Goal: Transaction & Acquisition: Purchase product/service

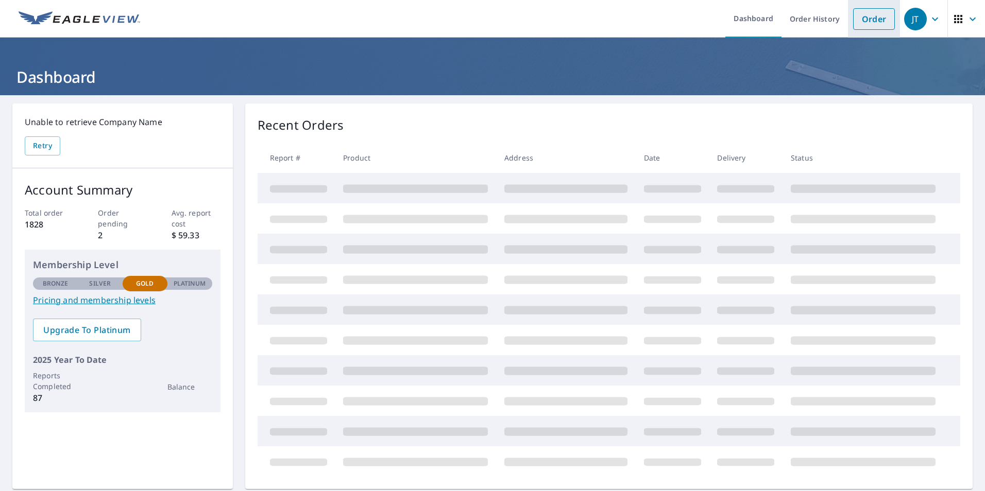
click at [862, 19] on link "Order" at bounding box center [874, 19] width 42 height 22
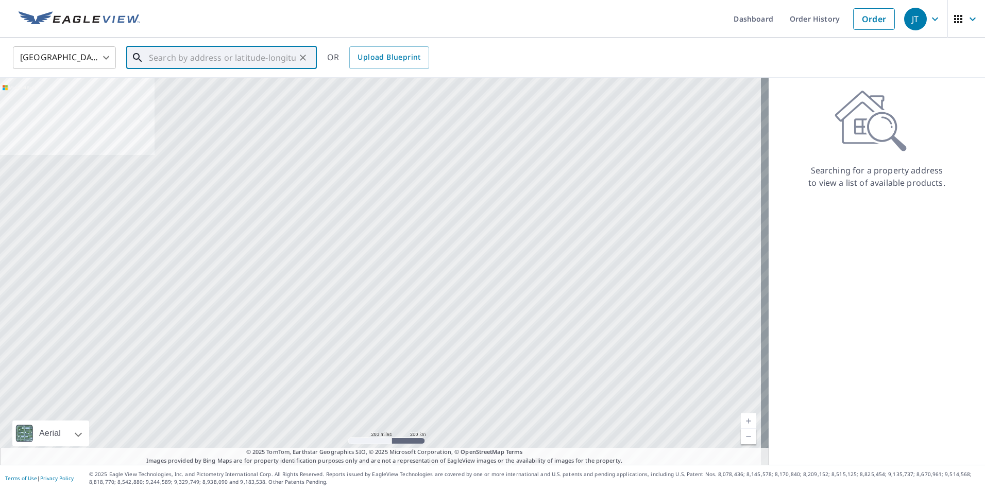
click at [233, 60] on input "text" at bounding box center [222, 57] width 147 height 29
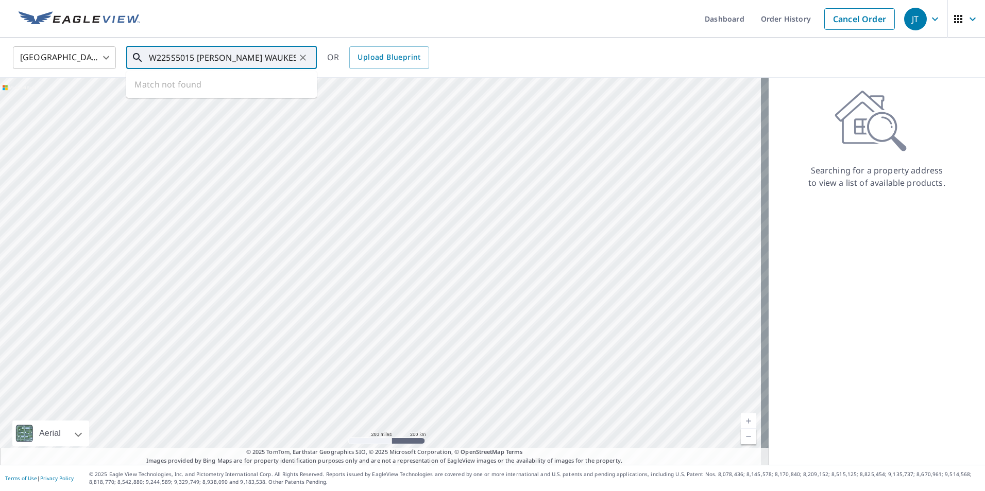
type input "W225S5015 [PERSON_NAME] WAUKESHA"
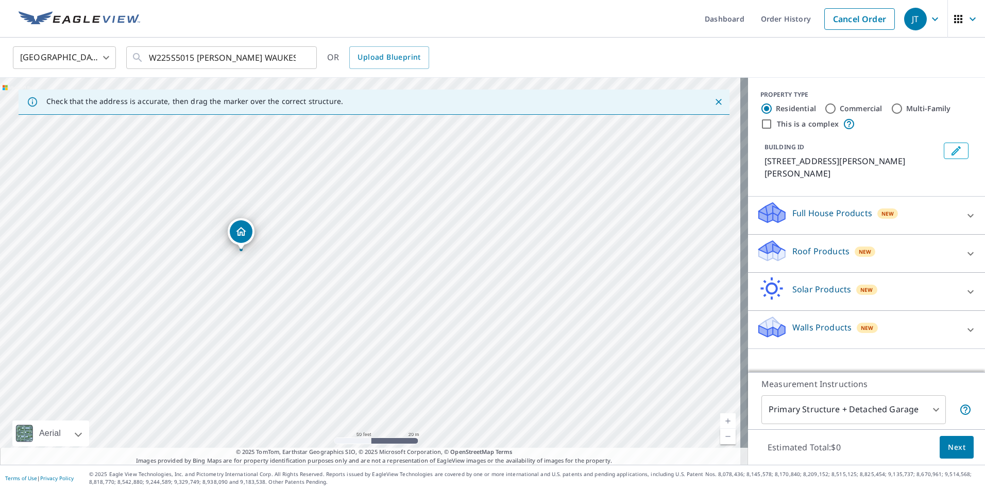
drag, startPoint x: 371, startPoint y: 251, endPoint x: 242, endPoint y: 232, distance: 130.7
click at [950, 151] on icon "Edit building 1" at bounding box center [956, 151] width 12 height 12
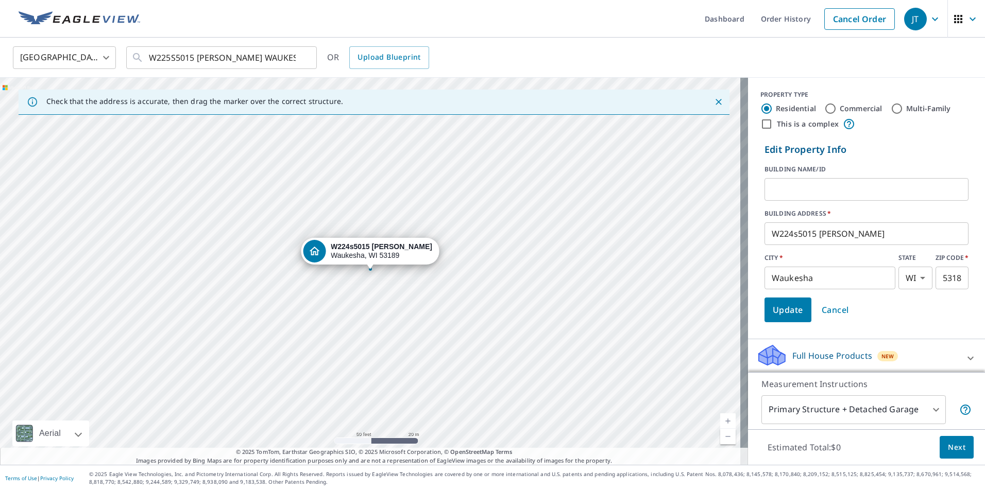
click at [808, 196] on input "text" at bounding box center [866, 189] width 204 height 29
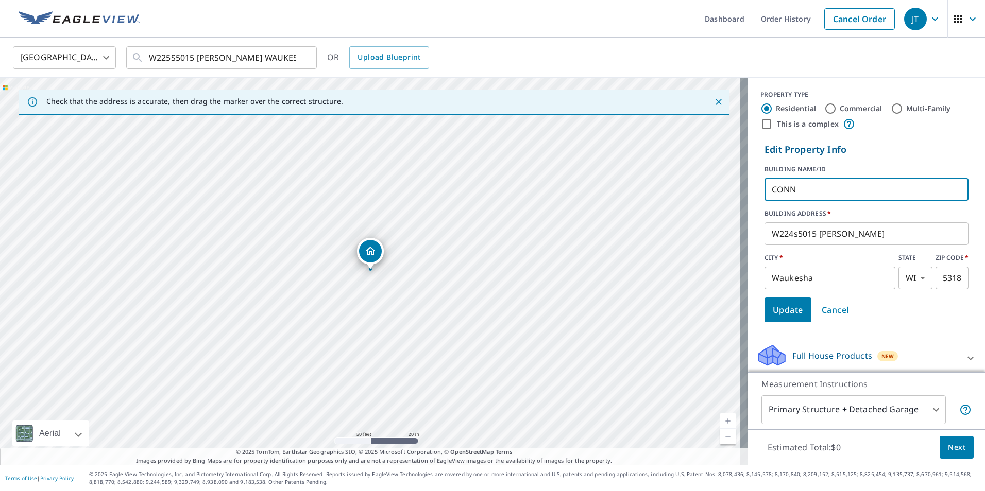
type input "CONN"
click at [773, 303] on span "Update" at bounding box center [788, 310] width 30 height 14
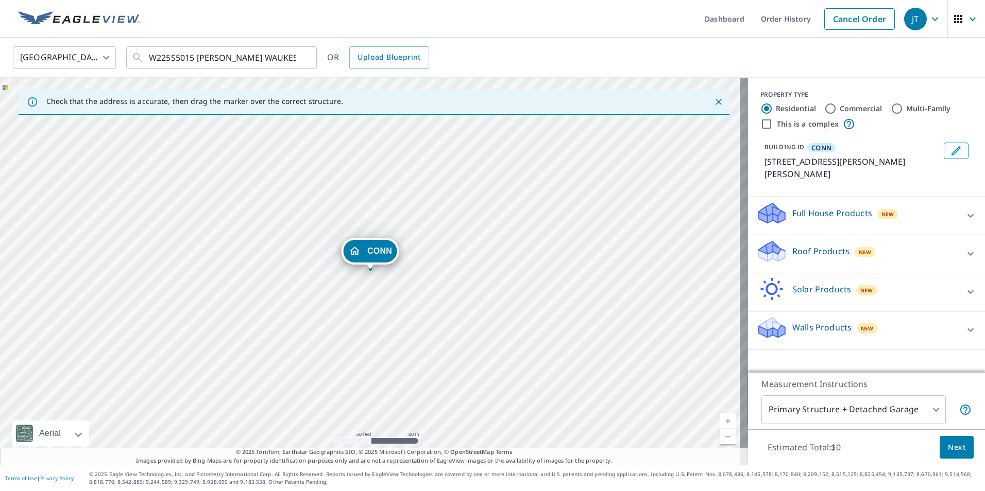
click at [804, 250] on p "Roof Products" at bounding box center [820, 251] width 57 height 12
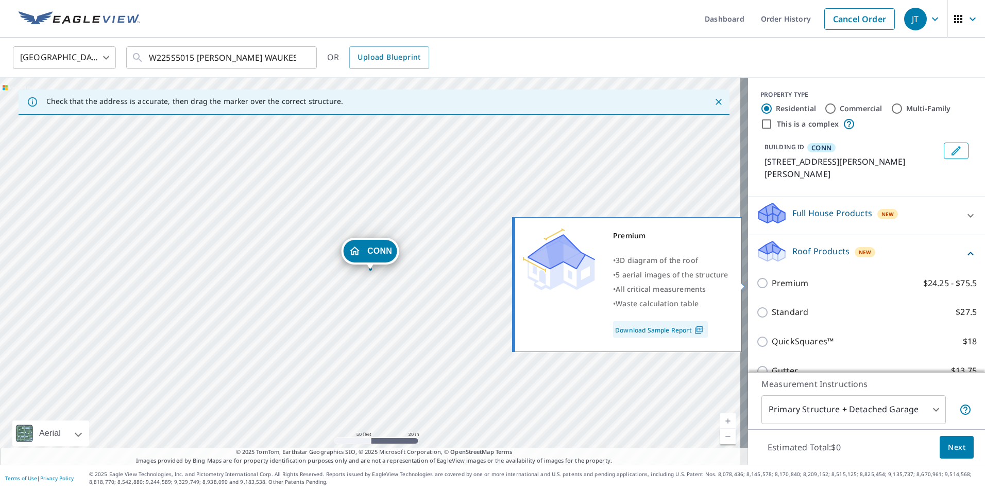
click at [799, 283] on p "Premium" at bounding box center [790, 283] width 37 height 13
click at [772, 283] on input "Premium $24.25 - $75.5" at bounding box center [763, 283] width 15 height 12
checkbox input "true"
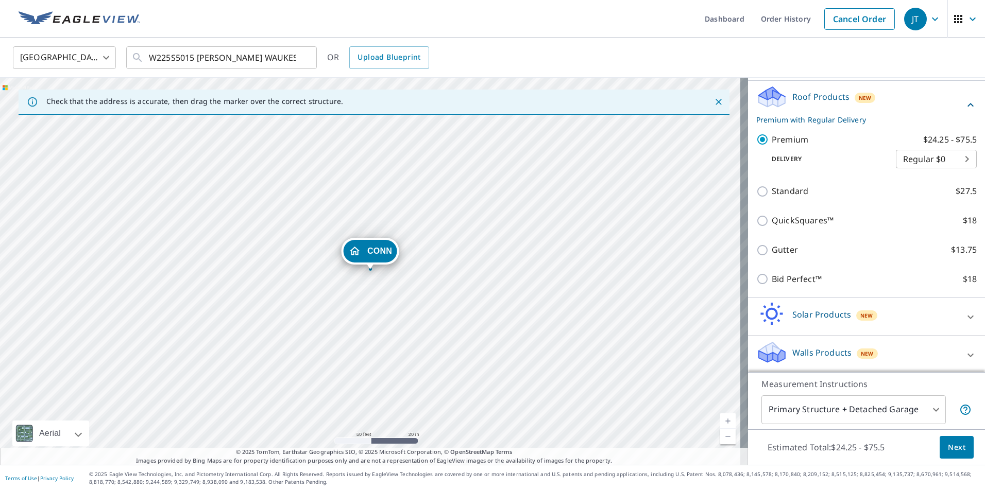
scroll to position [157, 0]
click at [948, 443] on span "Next" at bounding box center [957, 447] width 18 height 13
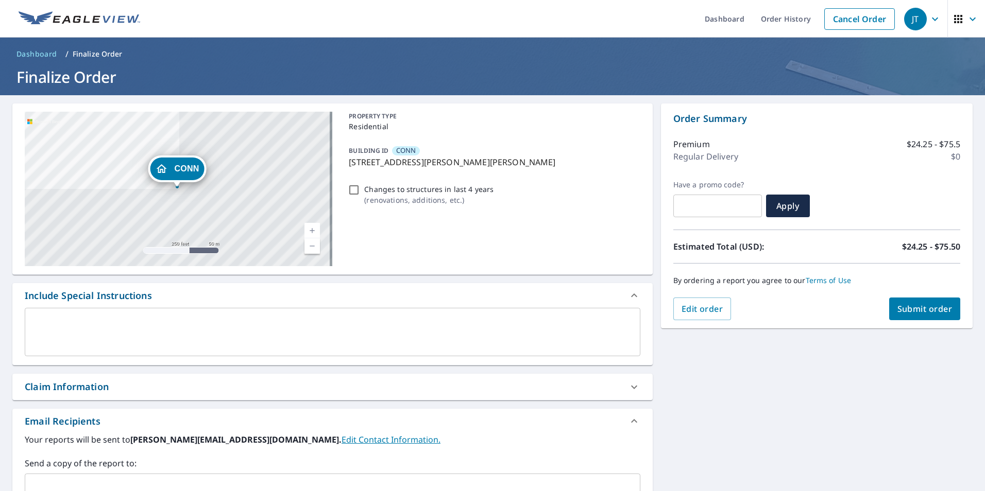
click at [73, 330] on textarea at bounding box center [332, 332] width 601 height 29
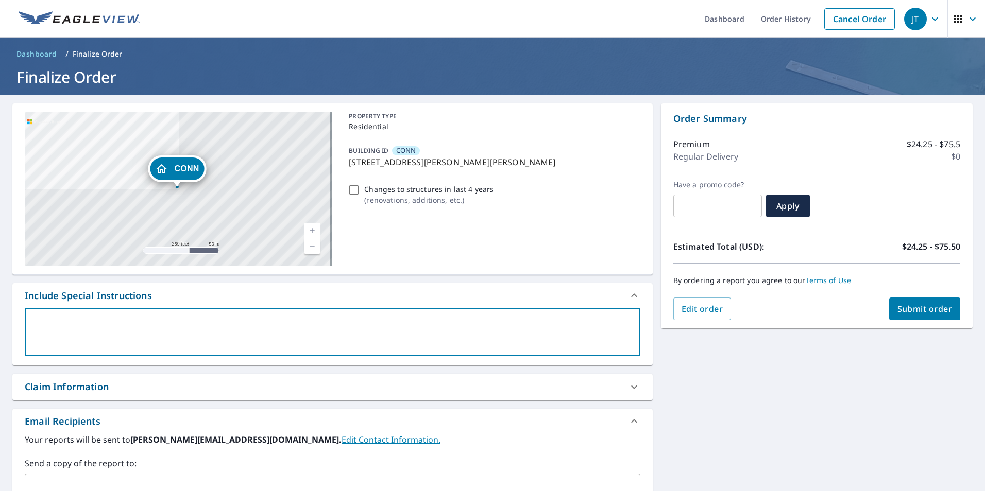
type textarea "N"
type textarea "x"
checkbox input "true"
type textarea "NE"
type textarea "x"
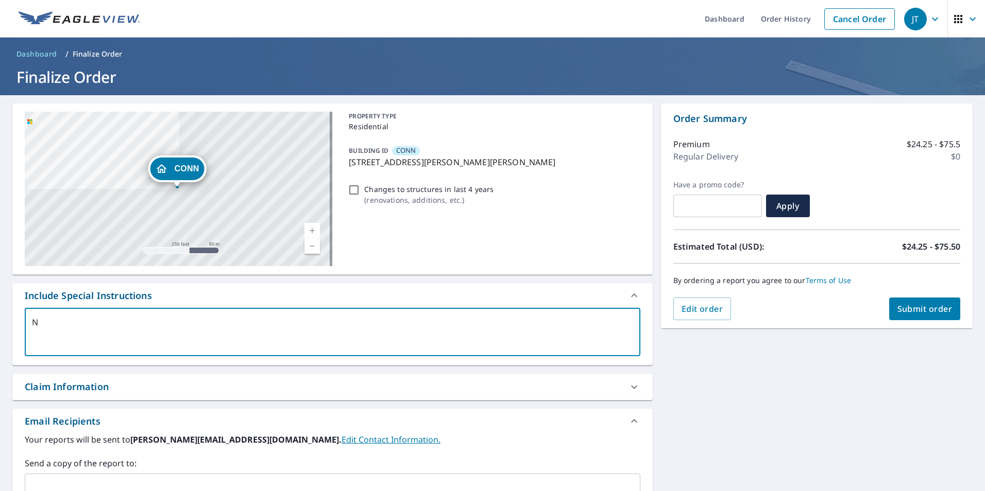
checkbox input "true"
type textarea "NEE"
type textarea "x"
checkbox input "true"
type textarea "NE"
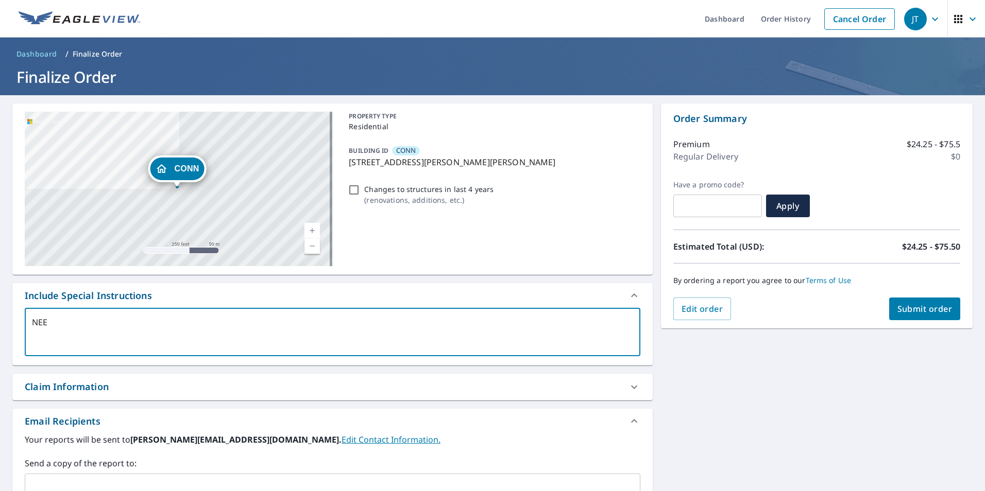
type textarea "x"
checkbox input "true"
type textarea "N"
type textarea "x"
checkbox input "true"
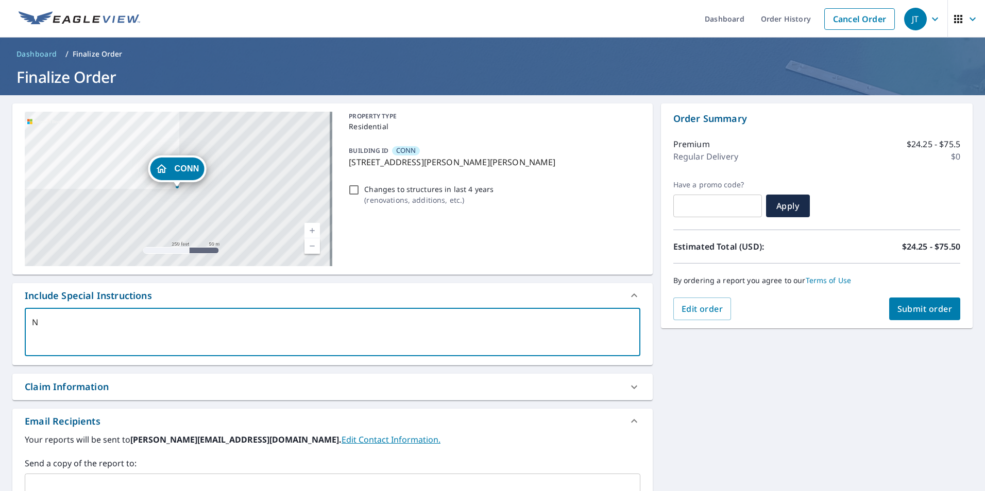
checkbox input "true"
type textarea "N"
type textarea "x"
checkbox input "true"
type textarea "Ne"
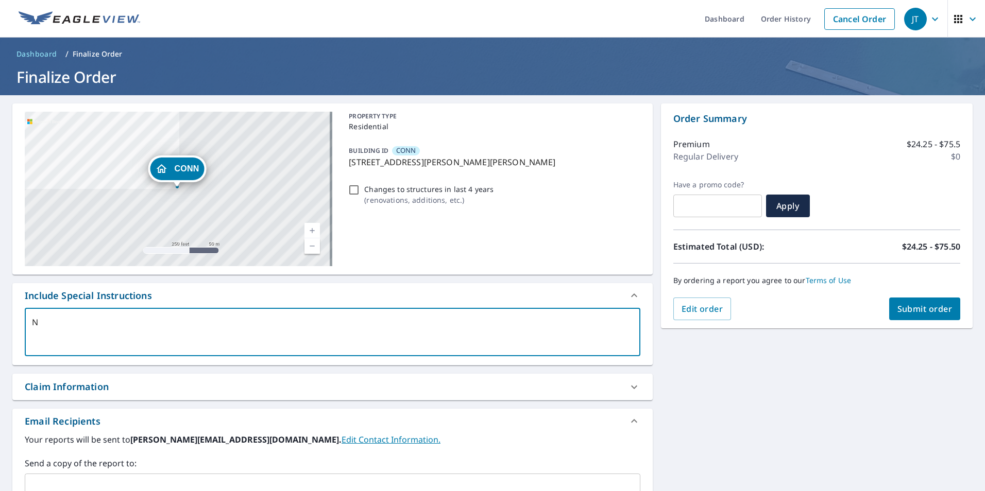
type textarea "x"
checkbox input "true"
type textarea "Nee"
type textarea "x"
checkbox input "true"
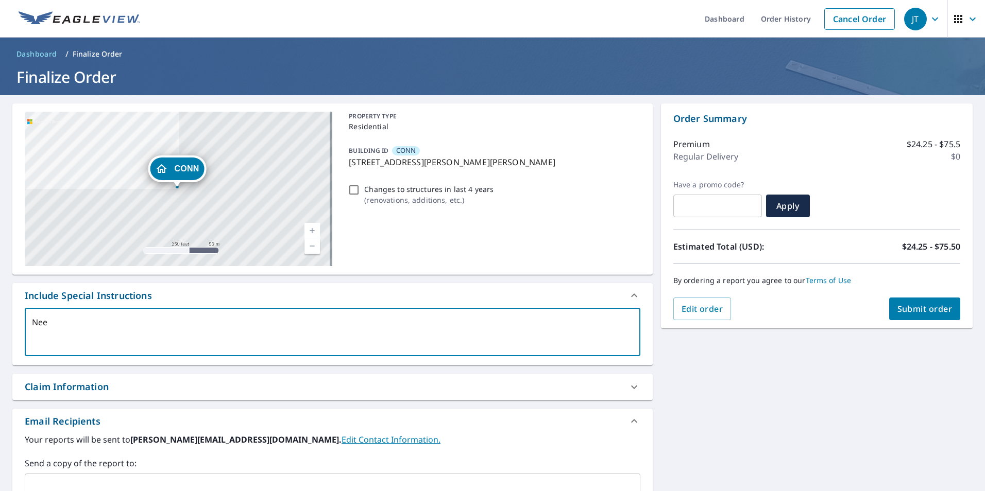
type textarea "Need"
type textarea "x"
checkbox input "true"
type textarea "Need"
type textarea "x"
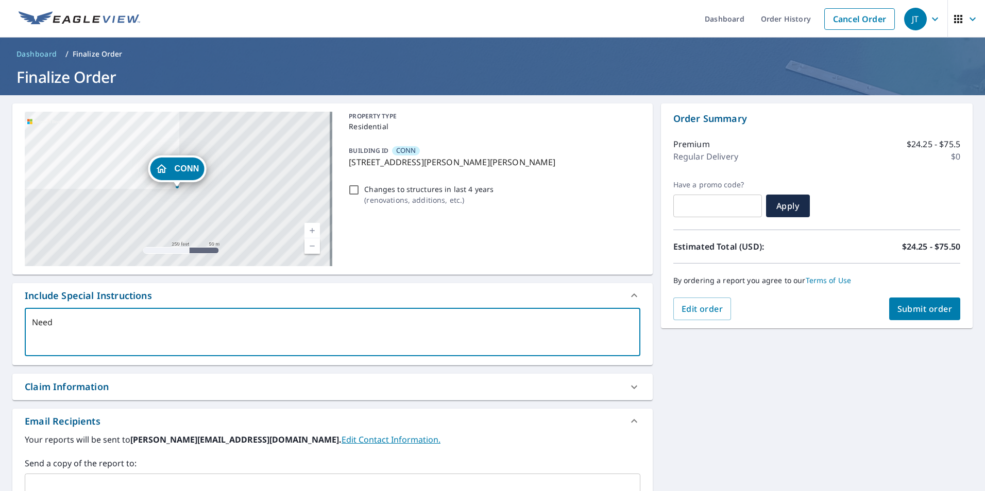
checkbox input "true"
type textarea "Need a"
type textarea "x"
checkbox input "true"
type textarea "Need al"
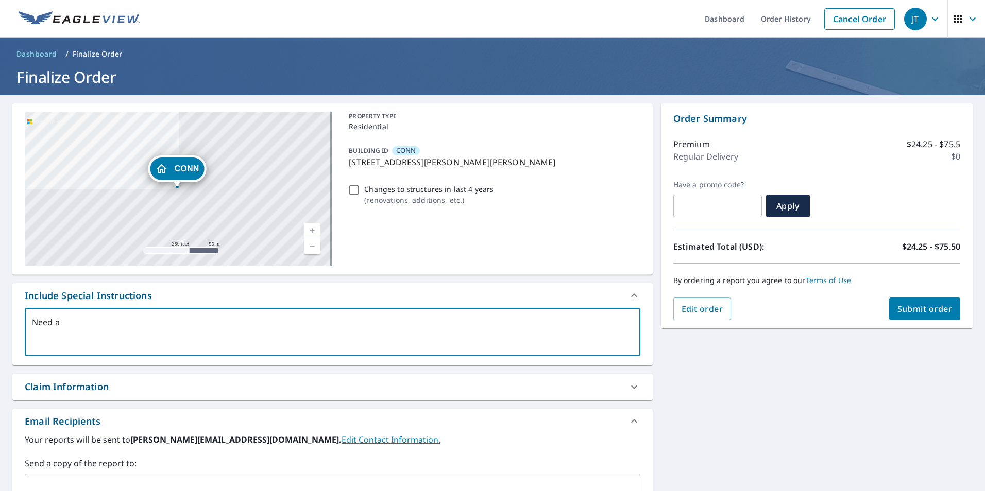
type textarea "x"
checkbox input "true"
type textarea "Need all"
type textarea "x"
checkbox input "true"
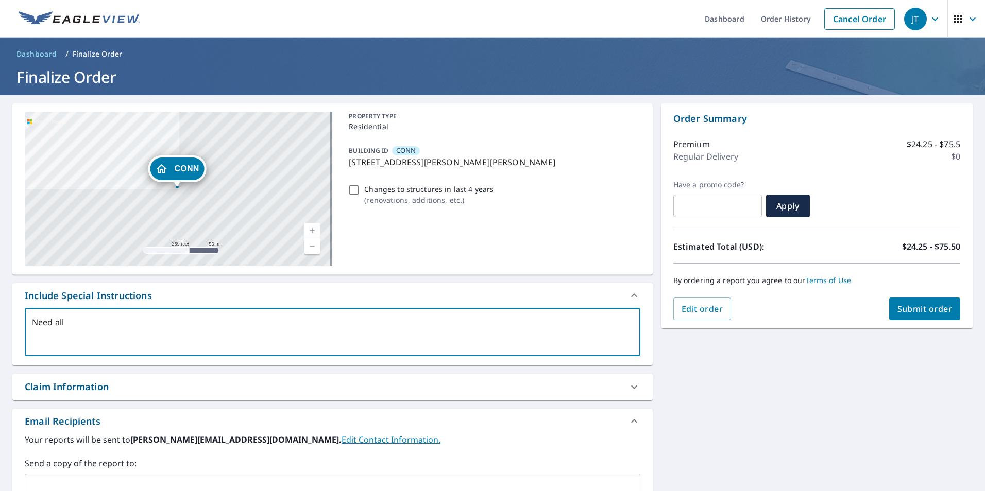
type textarea "Need all"
type textarea "x"
checkbox input "true"
type textarea "Need all g"
type textarea "x"
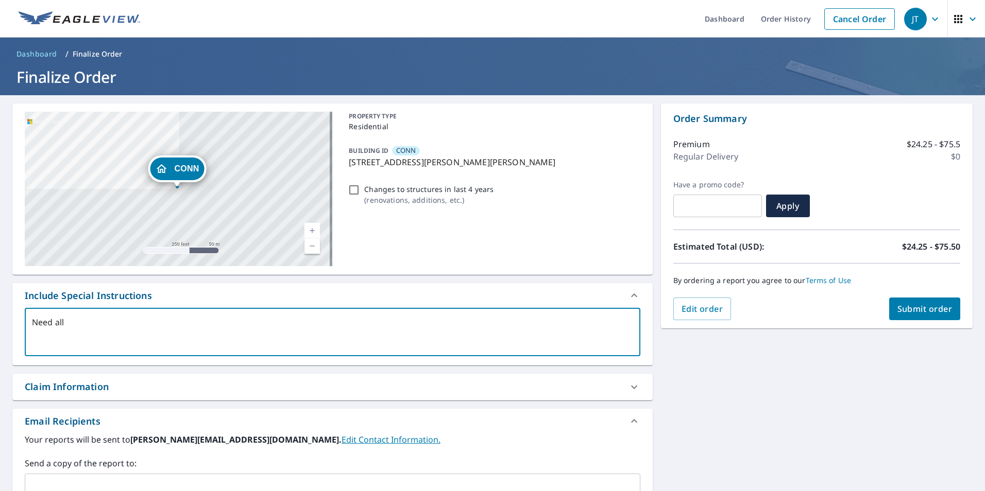
checkbox input "true"
type textarea "Need all gr"
type textarea "x"
checkbox input "true"
type textarea "Need all gre"
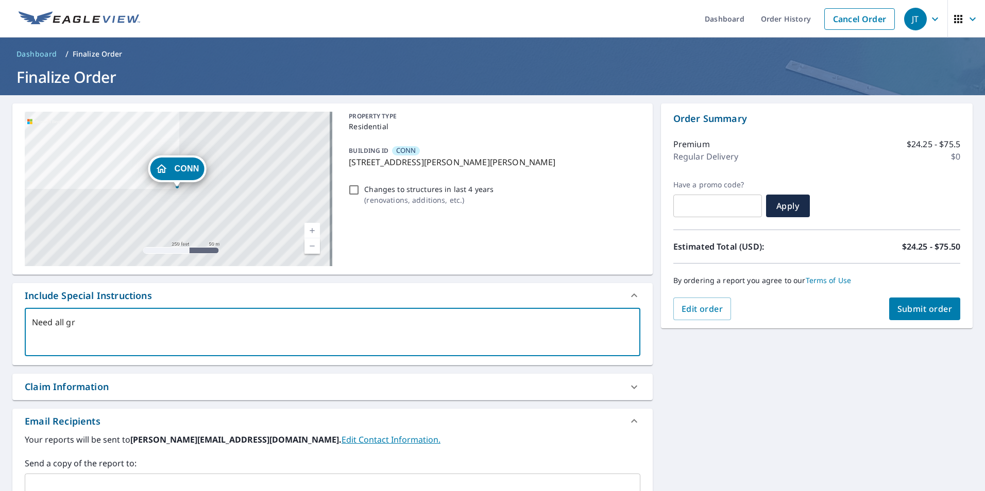
type textarea "x"
checkbox input "true"
type textarea "Need all gree"
type textarea "x"
checkbox input "true"
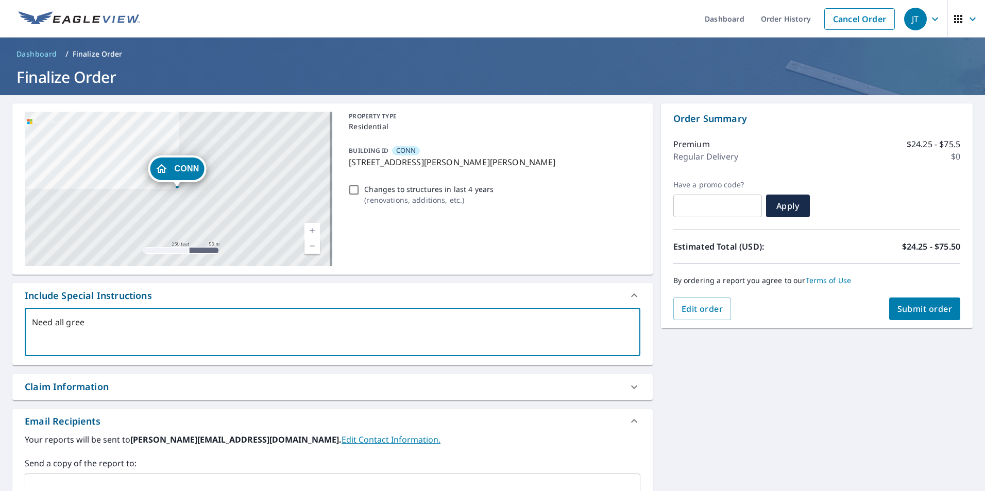
type textarea "Need all green"
type textarea "x"
checkbox input "true"
type textarea "Need all green"
type textarea "x"
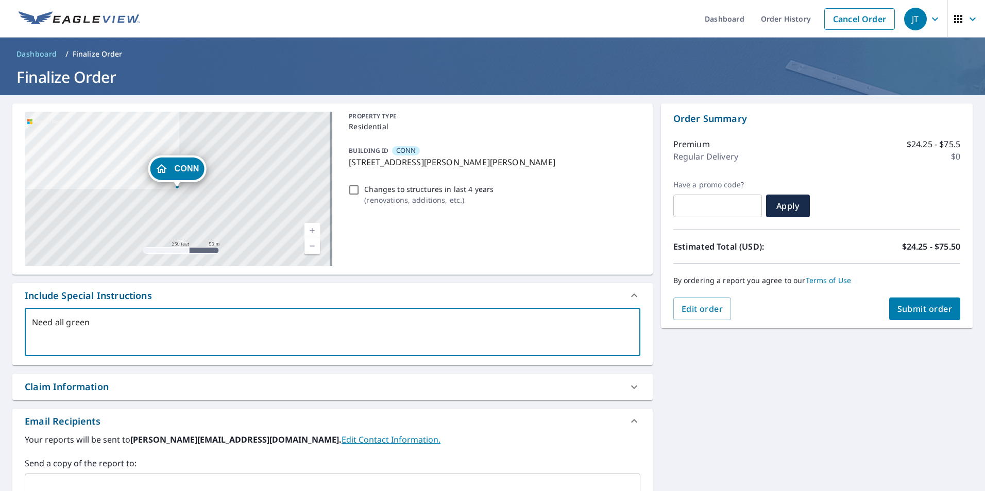
checkbox input "true"
type textarea "Need all green r"
type textarea "x"
checkbox input "true"
type textarea "Need all green ro"
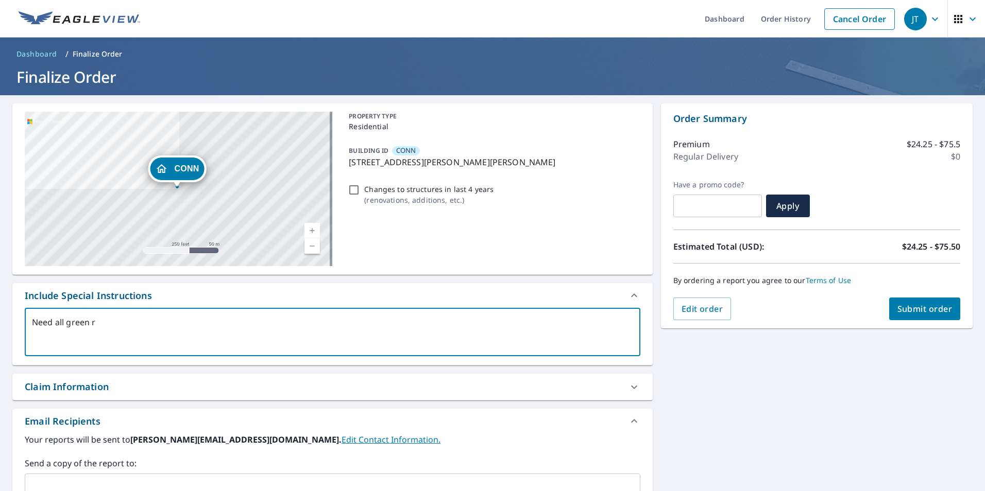
type textarea "x"
checkbox input "true"
type textarea "Need all green roo"
type textarea "x"
checkbox input "true"
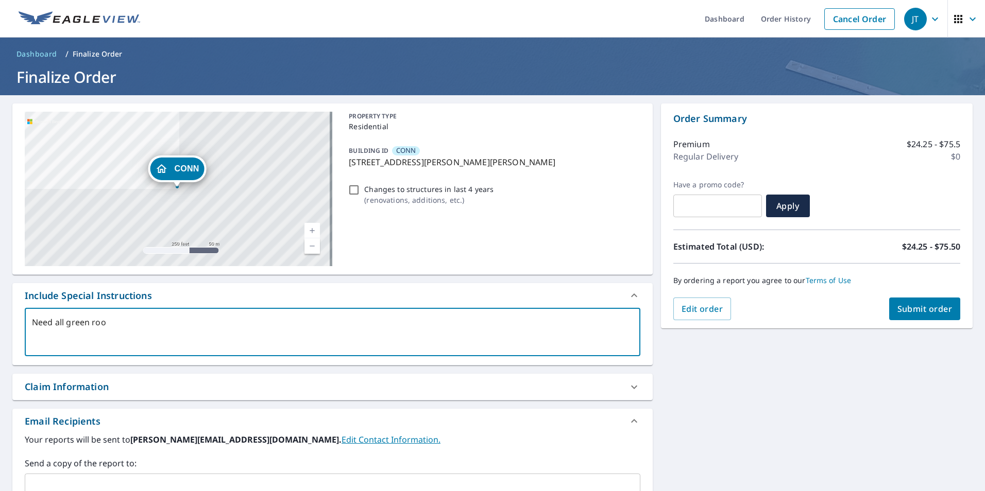
type textarea "Need all green roof"
type textarea "x"
checkbox input "true"
type textarea "Need all green roofs"
type textarea "x"
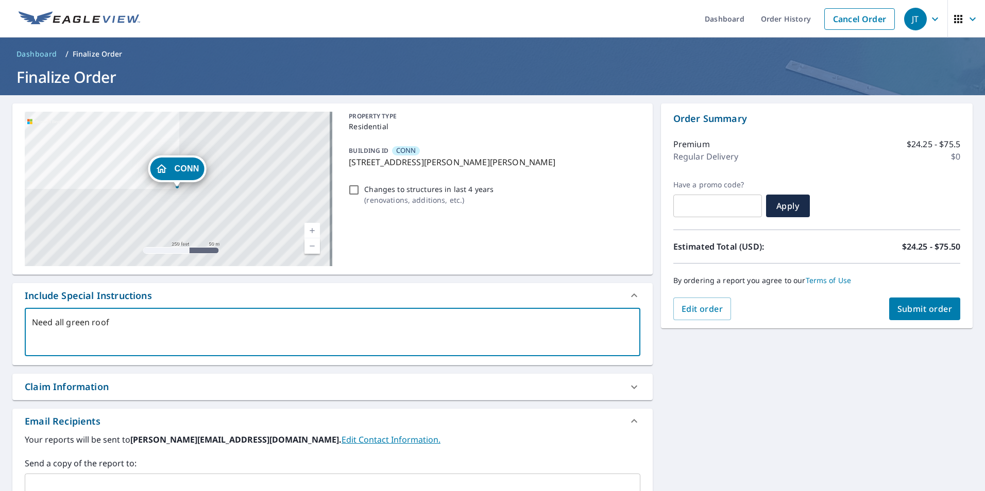
checkbox input "true"
type textarea "Need all green roofs"
type textarea "x"
checkbox input "true"
type textarea "Need all green roofs"
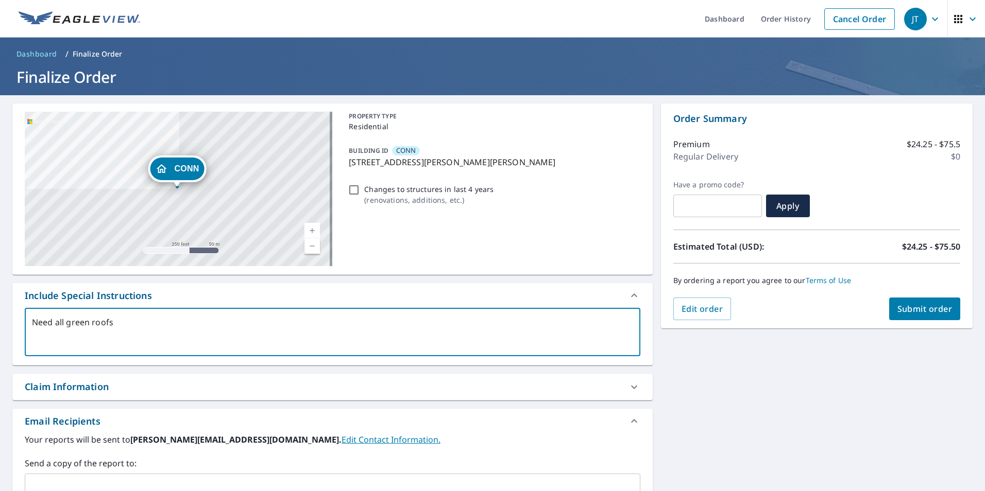
type textarea "x"
checkbox input "true"
click at [66, 322] on textarea "Need all green roofs" at bounding box center [332, 332] width 601 height 29
type textarea "Need all tgreen roofs"
type textarea "x"
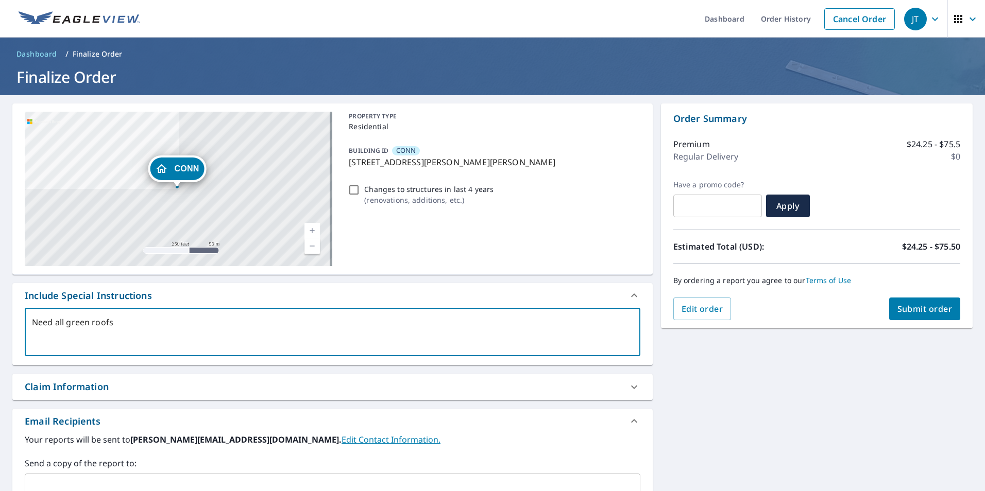
checkbox input "true"
type textarea "Need all thgreen roofs"
type textarea "x"
checkbox input "true"
type textarea "Need all thegreen roofs"
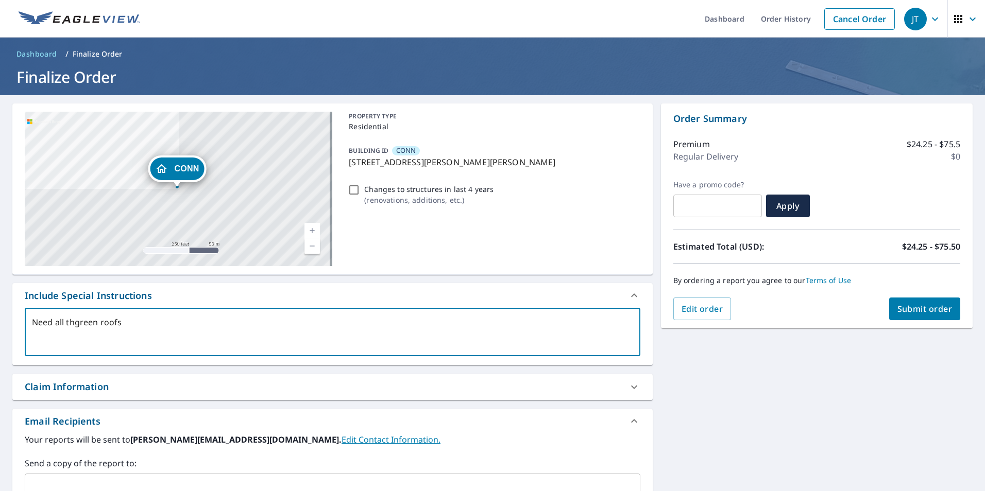
type textarea "x"
checkbox input "true"
type textarea "Need all the green roofs"
type textarea "x"
checkbox input "true"
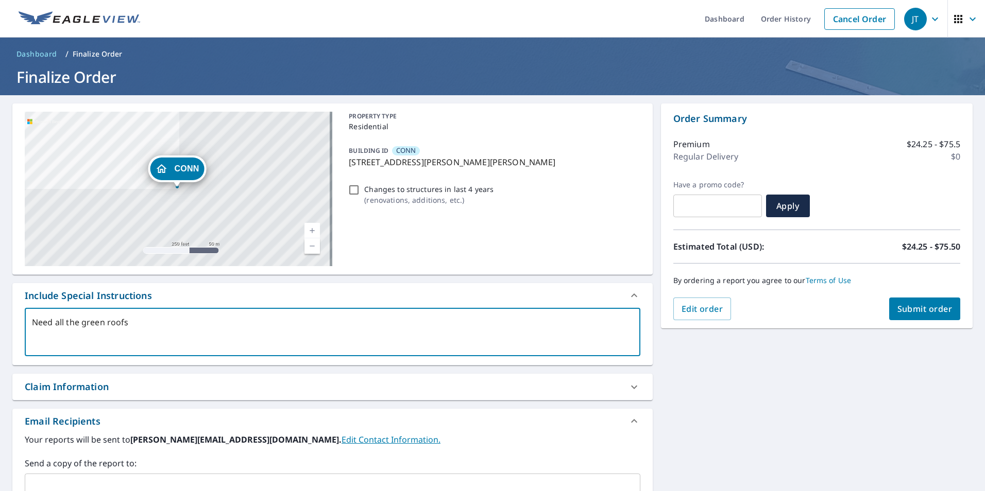
click at [133, 322] on textarea "Need all the green roofs" at bounding box center [332, 332] width 601 height 29
type textarea "Need all the green roofs"
type textarea "x"
checkbox input "true"
type textarea "Need all the green roofs w"
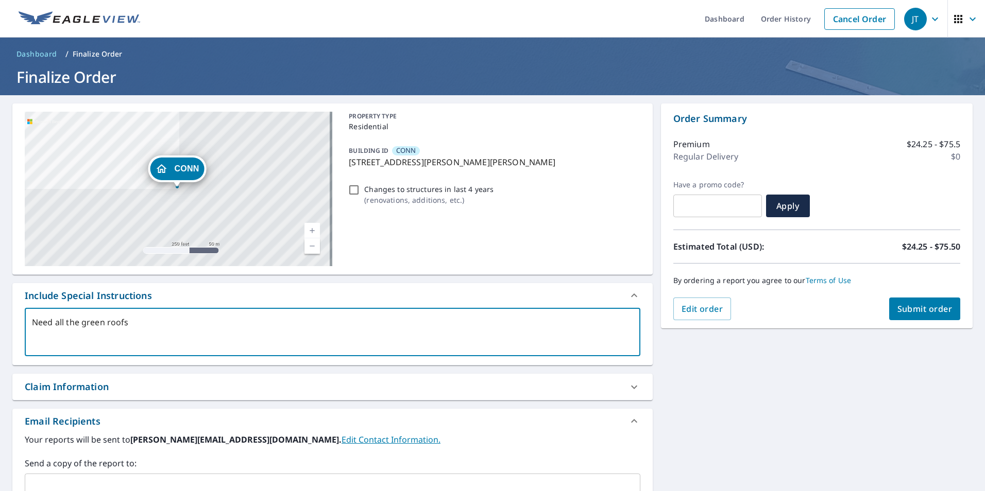
type textarea "x"
checkbox input "true"
type textarea "Need all the green roofs wh"
type textarea "x"
checkbox input "true"
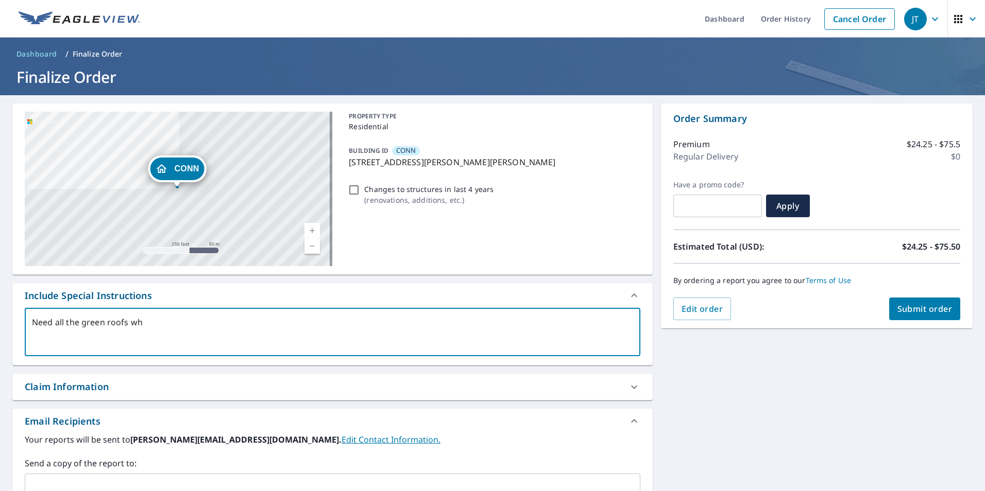
type textarea "Need all the green roofs whe"
type textarea "x"
checkbox input "true"
type textarea "Need all the green roofs wher"
type textarea "x"
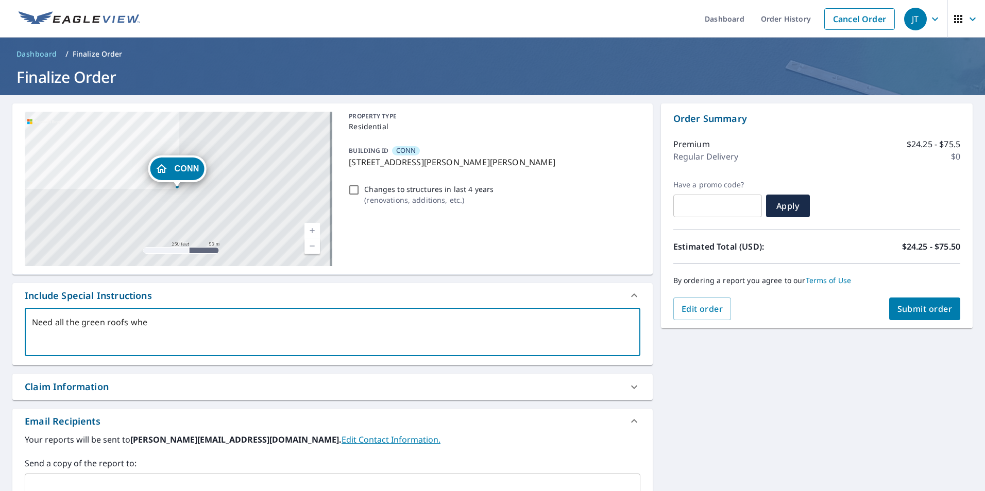
checkbox input "true"
type textarea "Need all the green roofs where"
type textarea "x"
checkbox input "true"
type textarea "Need all the green roofs where"
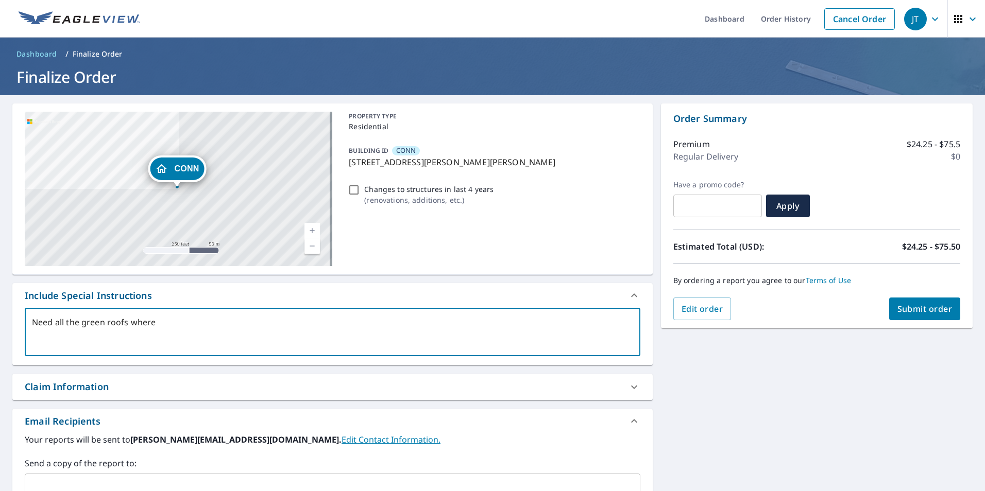
type textarea "x"
checkbox input "true"
type textarea "Need all the green roofs where t"
type textarea "x"
checkbox input "true"
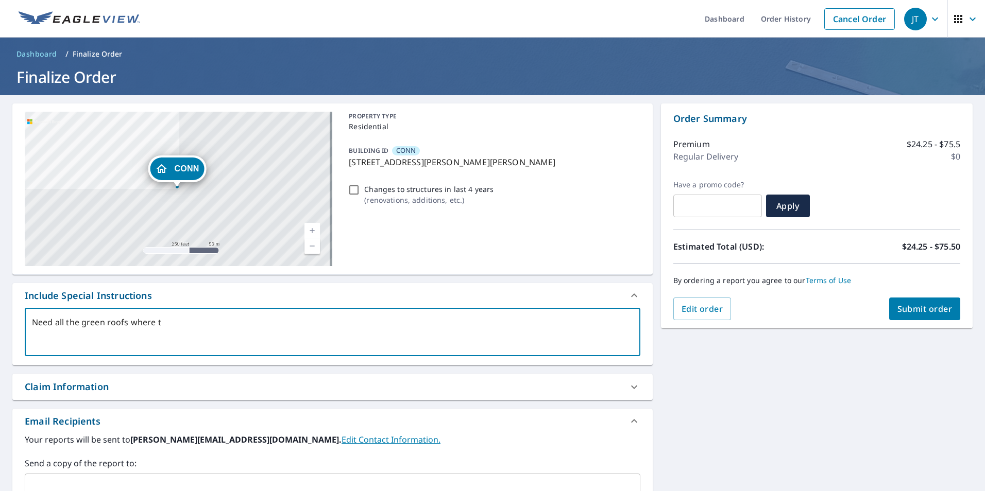
type textarea "Need all the green roofs where th"
type textarea "x"
checkbox input "true"
type textarea "Need all the green roofs where ther"
type textarea "x"
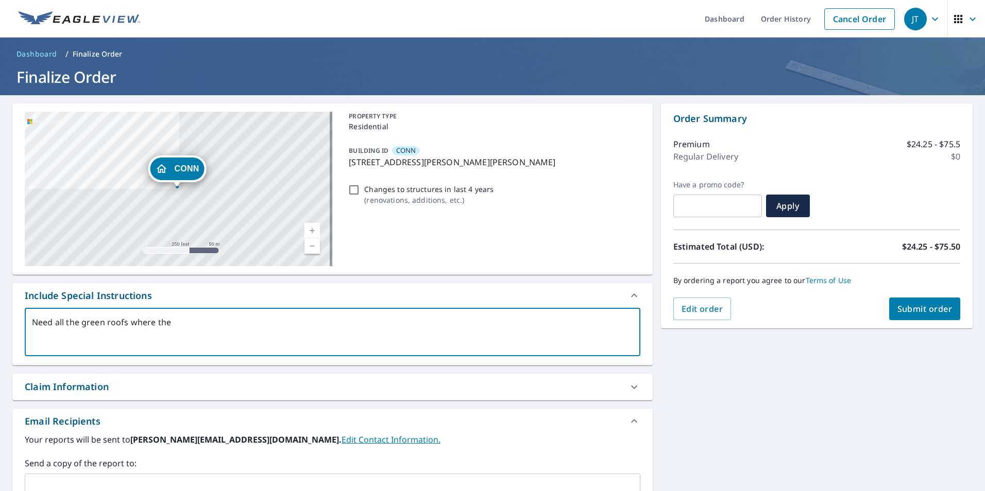
checkbox input "true"
type textarea "Need all the green roofs where ther"
type textarea "x"
checkbox input "true"
type textarea "Need all the green roofs where ther p"
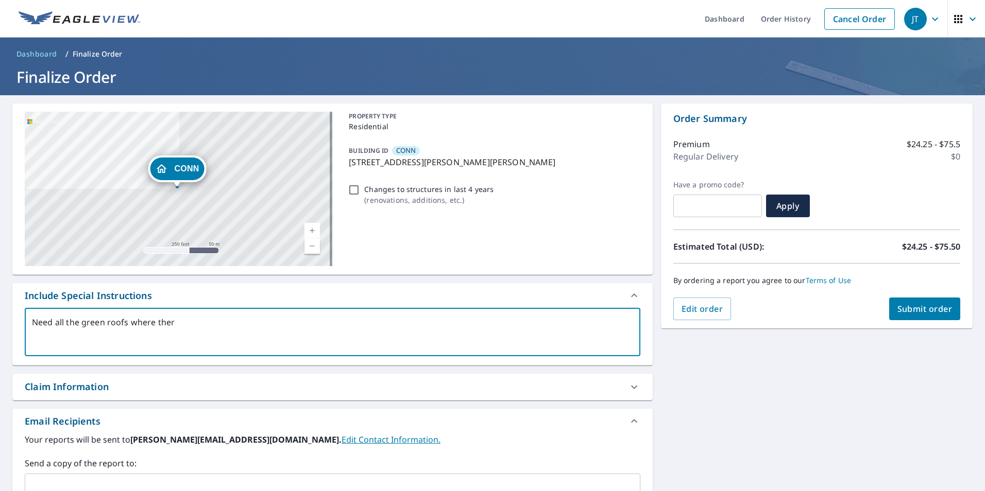
type textarea "x"
checkbox input "true"
type textarea "Need all the green roofs where ther pi"
type textarea "x"
checkbox input "true"
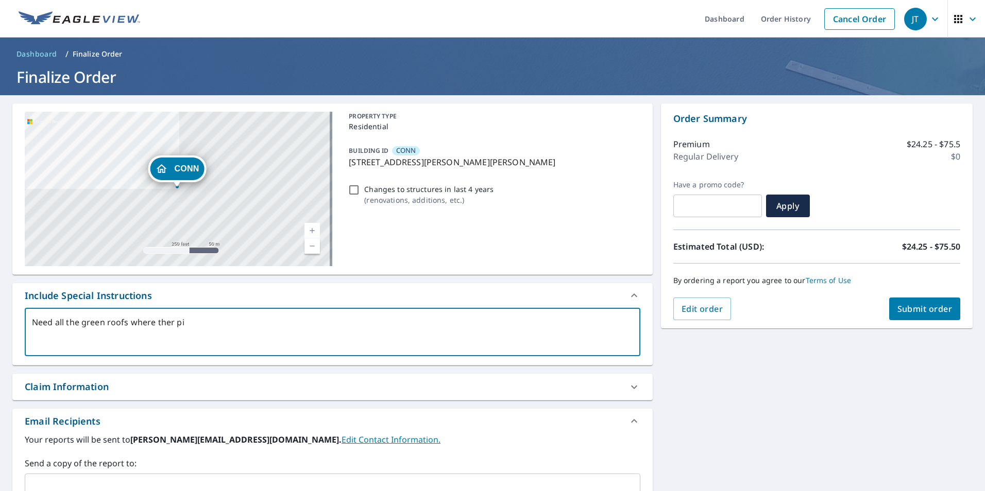
type textarea "Need all the green roofs where ther pin"
type textarea "x"
checkbox input "true"
type textarea "Need all the green roofs where ther pin"
type textarea "x"
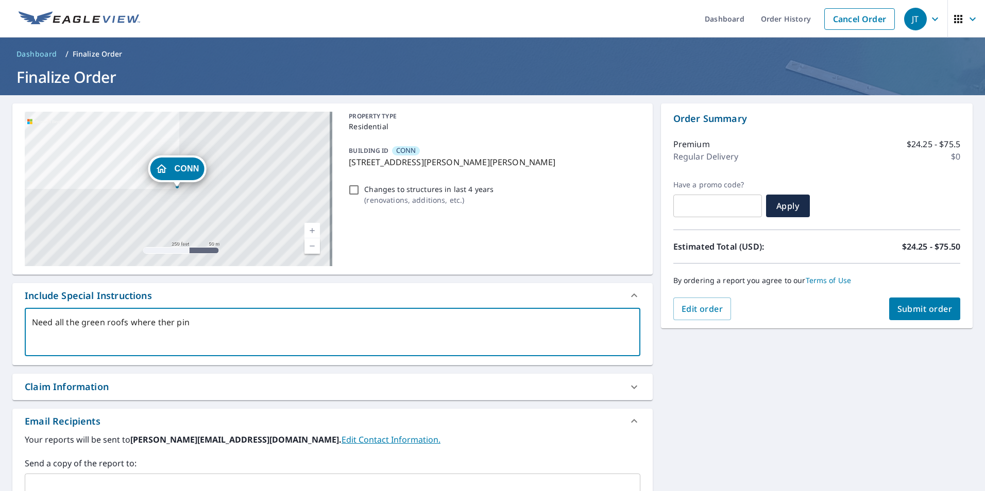
checkbox input "true"
type textarea "Need all the green roofs where the pin"
type textarea "x"
checkbox input "true"
click at [192, 322] on textarea "Need all the green roofs where the pin" at bounding box center [332, 332] width 601 height 29
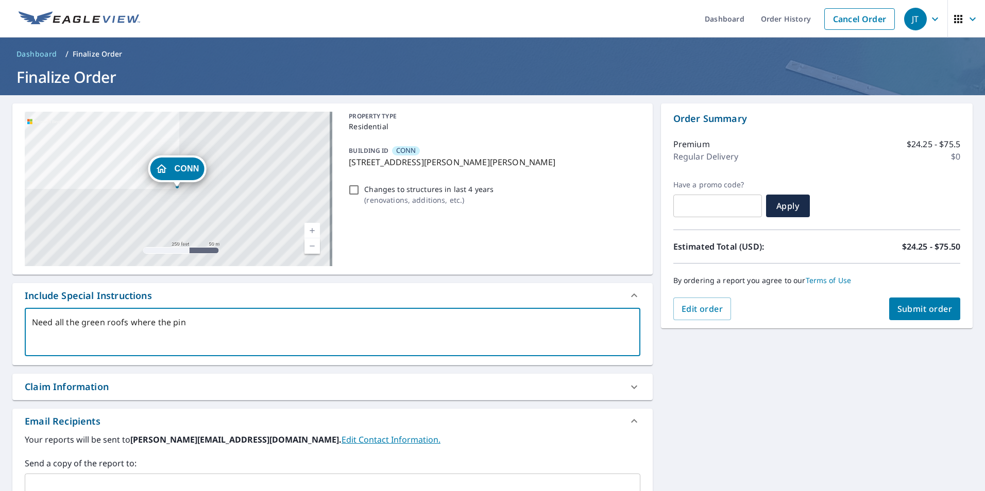
type textarea "Need all the green roofs where the pin i"
type textarea "x"
checkbox input "true"
type textarea "Need all the green roofs where the pin is"
type textarea "x"
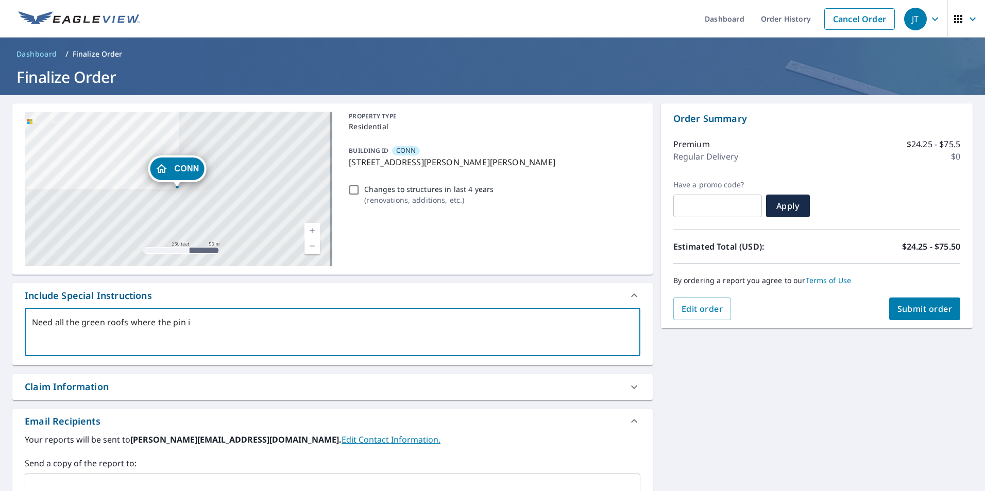
checkbox input "true"
type textarea "Need all the green roofs where the pin is"
type textarea "x"
checkbox input "true"
type textarea "Need all the green roofs where the pin is l"
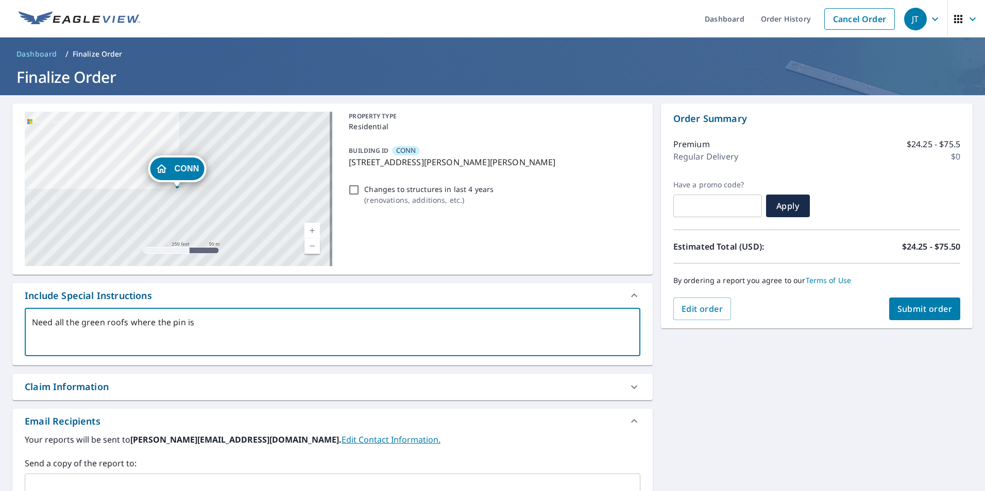
type textarea "x"
checkbox input "true"
type textarea "Need all the green roofs where the pin is lo"
type textarea "x"
checkbox input "true"
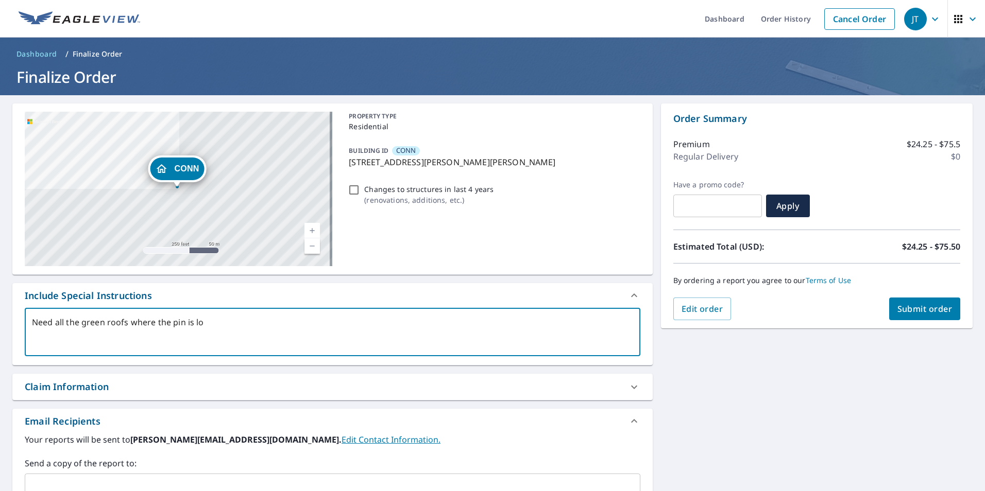
type textarea "Need all the green roofs where the pin is loc"
type textarea "x"
checkbox input "true"
type textarea "Need all the green roofs where the pin is loca"
type textarea "x"
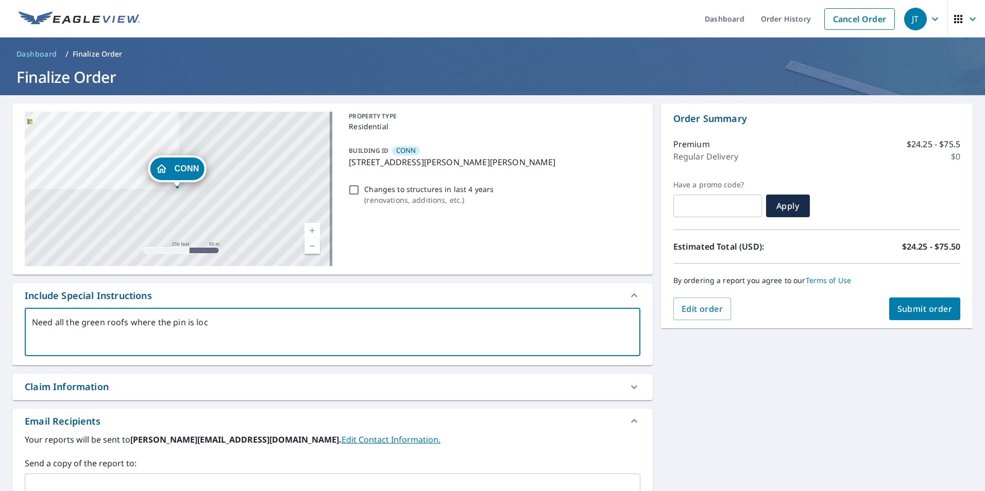
checkbox input "true"
type textarea "Need all the green roofs where the pin is locat"
type textarea "x"
checkbox input "true"
type textarea "Need all the green roofs where the pin is locate"
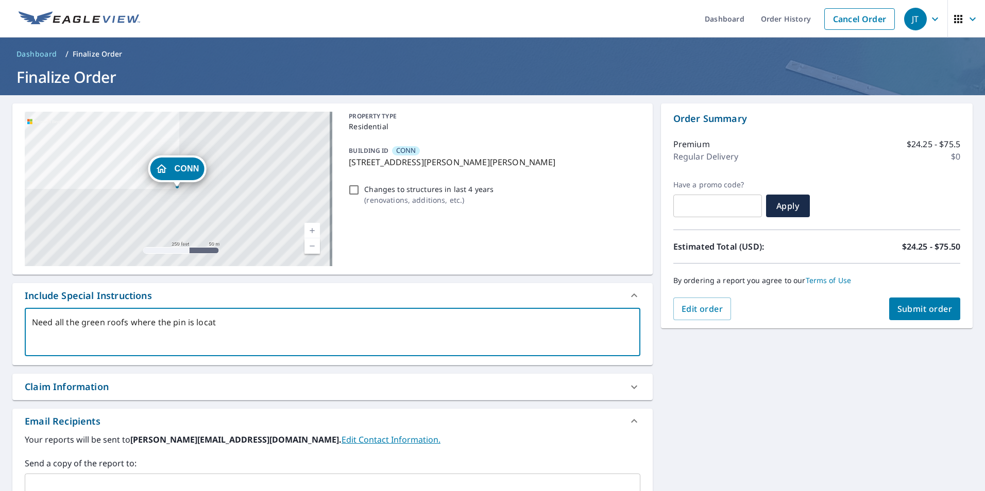
type textarea "x"
checkbox input "true"
type textarea "Need all the green roofs where the pin is located"
type textarea "x"
checkbox input "true"
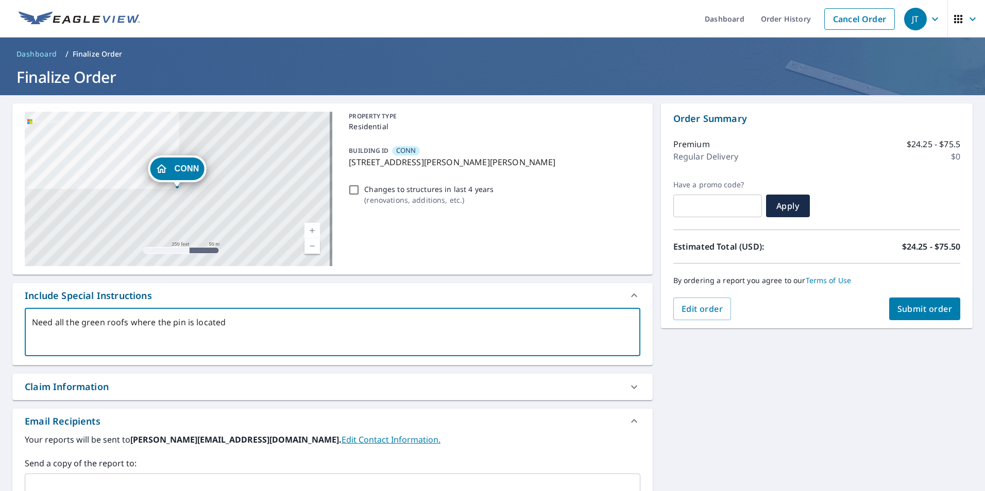
type textarea "Need all the green roofs where the pin is located."
type textarea "x"
checkbox input "true"
type textarea "Need all the green roofs where the pin is located."
type textarea "x"
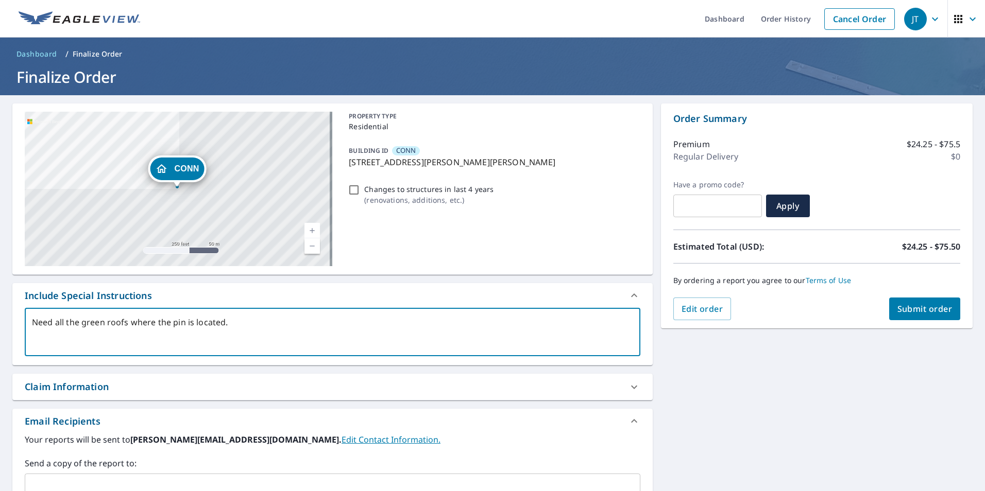
checkbox input "true"
type textarea "Need all the green roofs where the pin is located. T"
type textarea "x"
checkbox input "true"
type textarea "Need all the green roofs where the pin is located. Th"
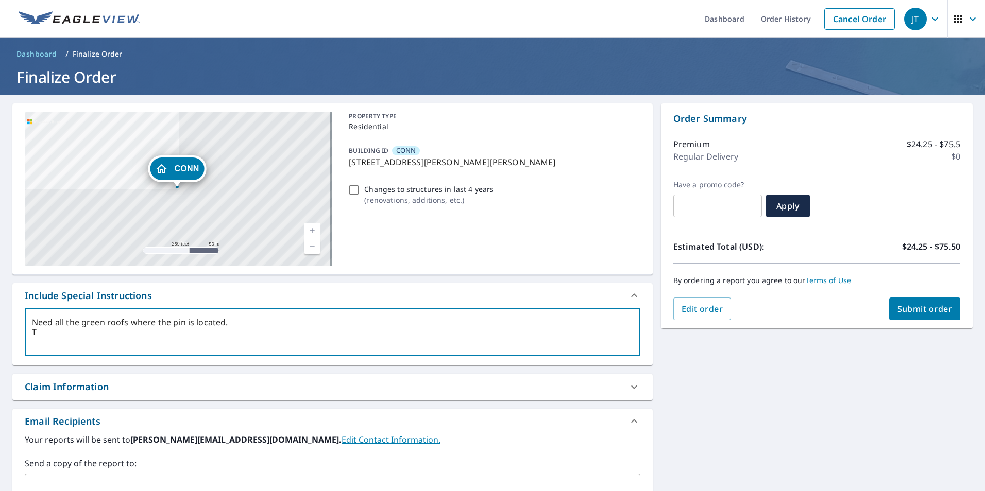
type textarea "x"
checkbox input "true"
type textarea "Need all the green roofs where the pin is located. Tha"
type textarea "x"
checkbox input "true"
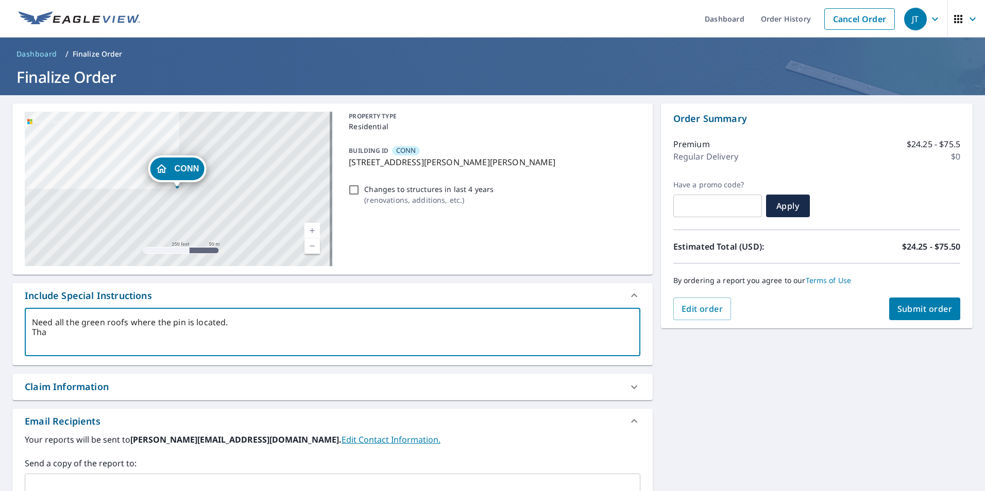
type textarea "Need all the green roofs where the pin is located. Than"
type textarea "x"
checkbox input "true"
type textarea "Need all the green roofs where the pin is located. Thank"
type textarea "x"
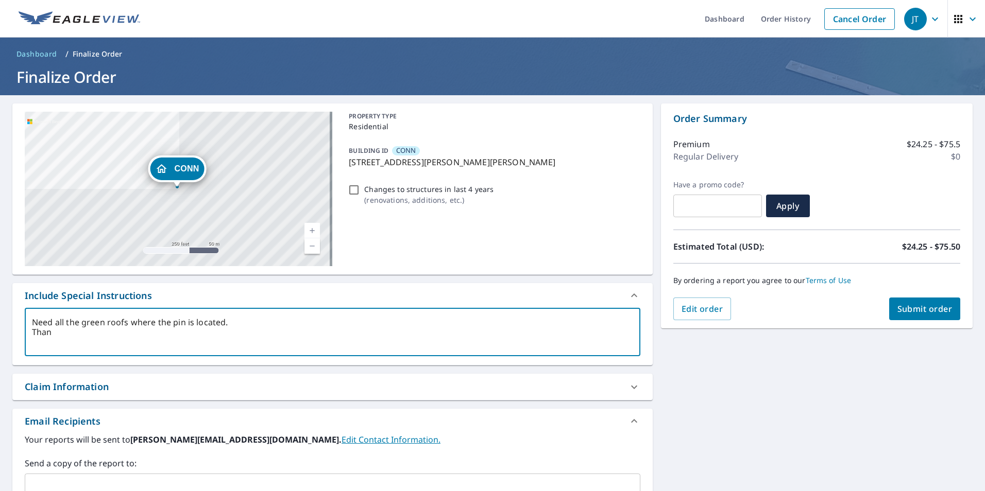
checkbox input "true"
type textarea "Need all the green roofs where the pin is located. Thanks"
type textarea "x"
checkbox input "true"
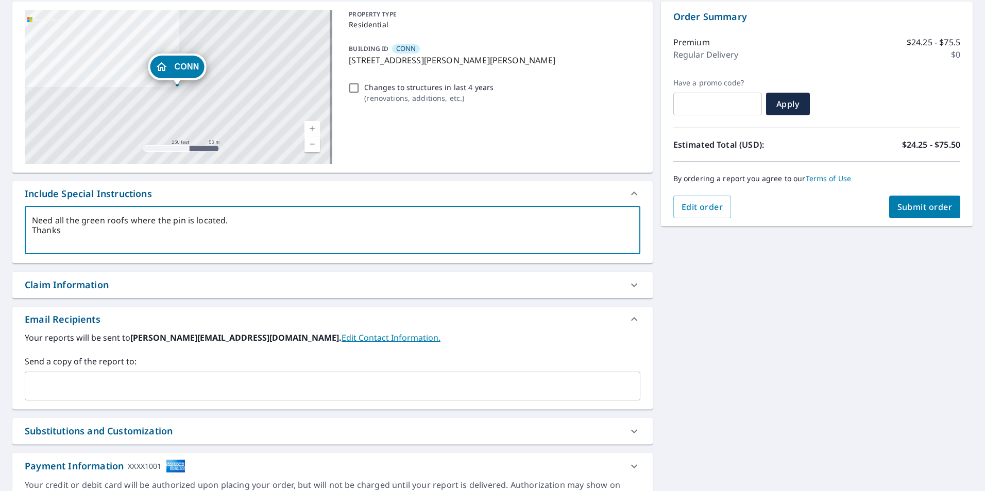
scroll to position [103, 0]
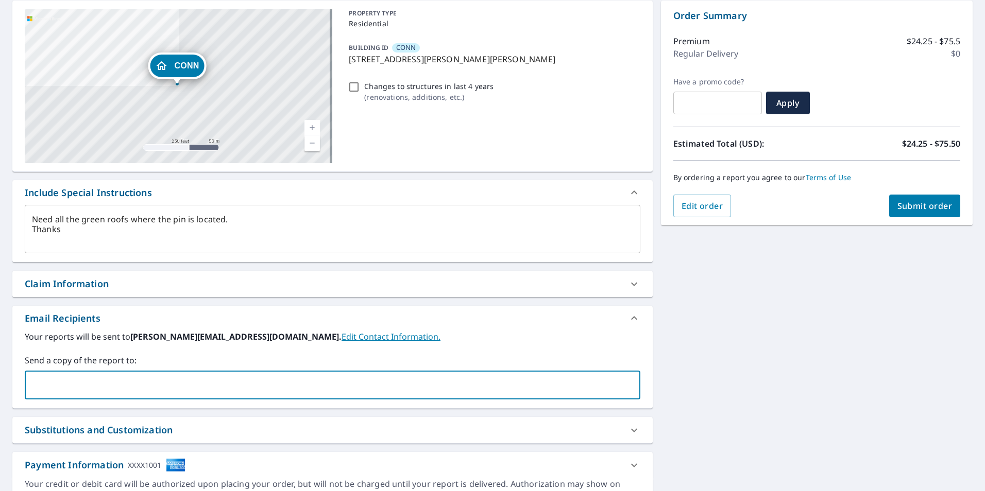
click at [232, 389] on input "text" at bounding box center [324, 385] width 591 height 20
click at [917, 207] on span "Submit order" at bounding box center [924, 205] width 55 height 11
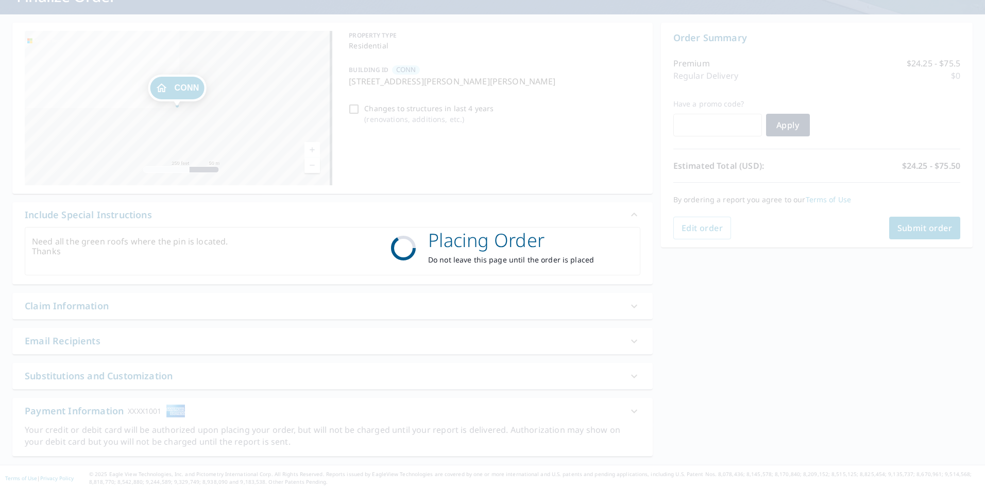
scroll to position [81, 0]
